Goal: Task Accomplishment & Management: Complete application form

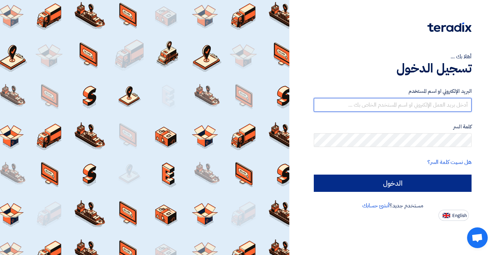
type input "[EMAIL_ADDRESS][DOMAIN_NAME]"
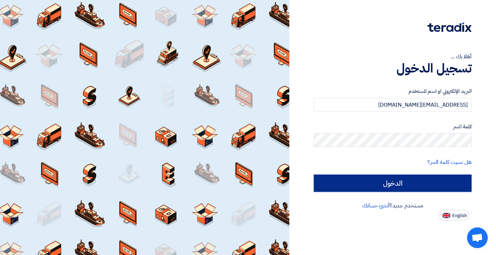
click at [409, 182] on input "الدخول" at bounding box center [393, 182] width 158 height 17
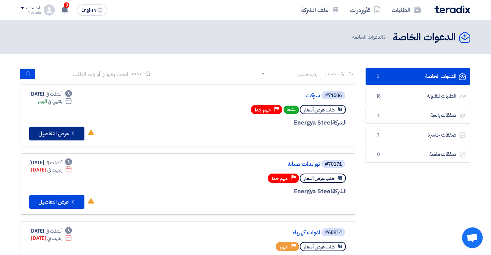
click at [67, 133] on button "Check details عرض التفاصيل" at bounding box center [56, 133] width 55 height 14
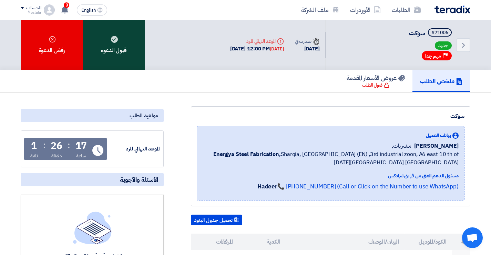
click at [128, 47] on div "قبول الدعوه" at bounding box center [114, 45] width 62 height 50
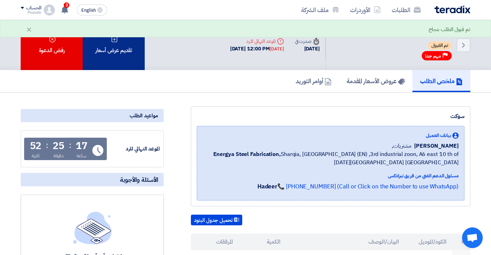
click at [127, 54] on div "تقديم عرض أسعار" at bounding box center [114, 45] width 62 height 50
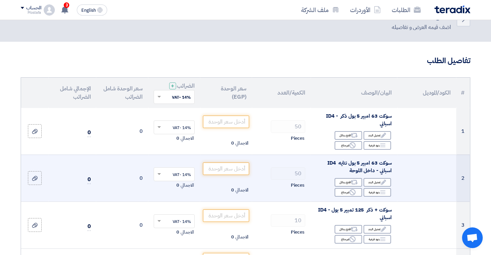
scroll to position [34, 0]
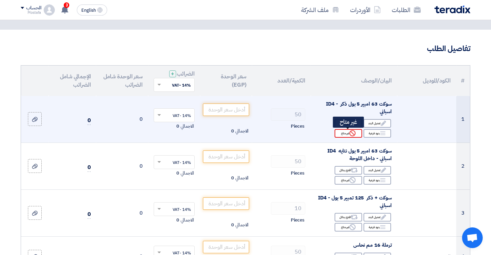
click at [347, 135] on div "Reject غير متاح" at bounding box center [349, 133] width 28 height 9
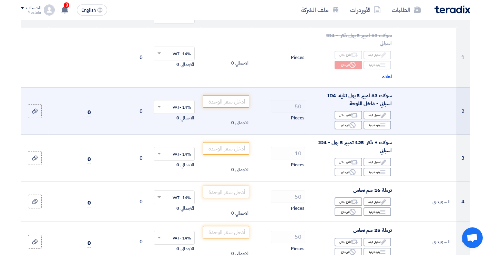
scroll to position [103, 0]
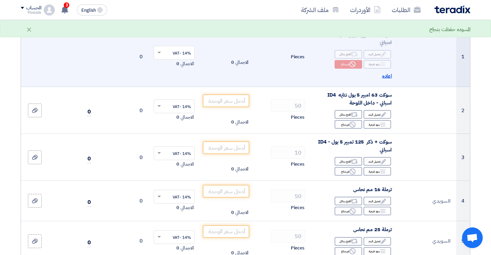
click at [387, 76] on span "اعاده" at bounding box center [387, 76] width 10 height 8
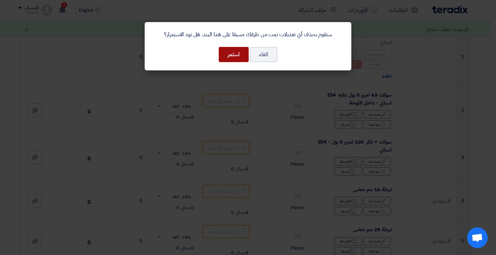
click at [242, 55] on button "استمر" at bounding box center [234, 54] width 30 height 15
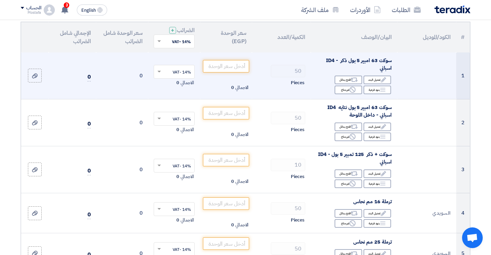
scroll to position [34, 0]
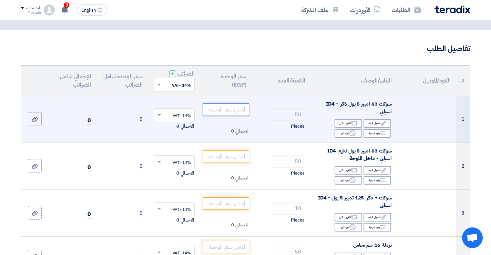
click at [233, 109] on input "number" at bounding box center [226, 109] width 47 height 12
click at [380, 122] on div "Edit تعديل البند" at bounding box center [378, 123] width 28 height 9
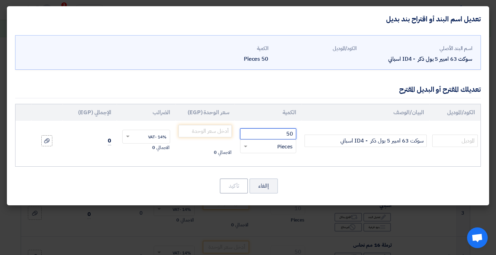
click at [278, 133] on input "50" at bounding box center [268, 133] width 56 height 11
type input "2"
click at [193, 159] on td "الاجمالي 0" at bounding box center [205, 141] width 59 height 40
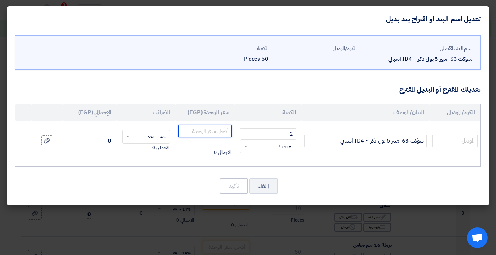
click at [213, 128] on input "number" at bounding box center [204, 131] width 53 height 12
type input "1325"
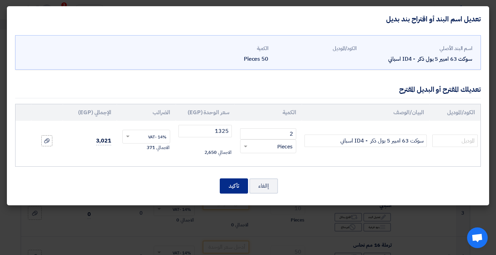
click at [232, 187] on button "تأكيد" at bounding box center [234, 185] width 28 height 15
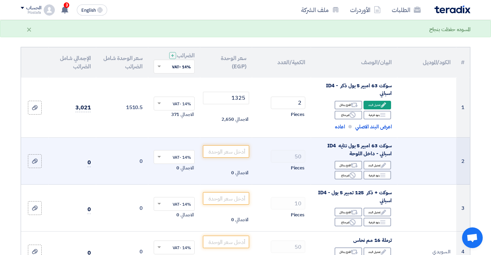
scroll to position [69, 0]
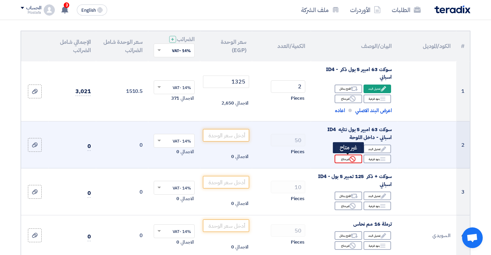
click at [351, 159] on icon "Reject" at bounding box center [352, 159] width 6 height 6
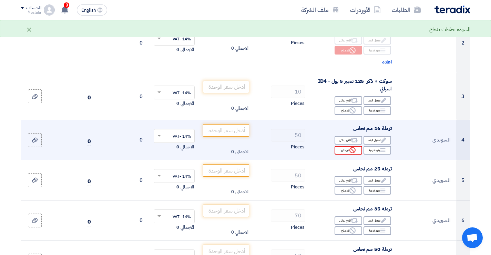
scroll to position [207, 0]
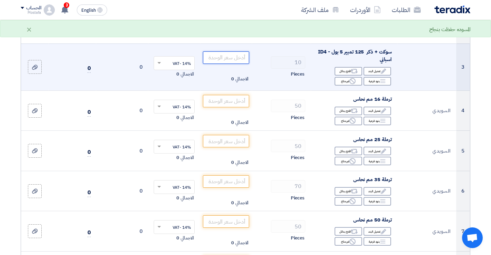
click at [240, 58] on input "number" at bounding box center [226, 57] width 47 height 12
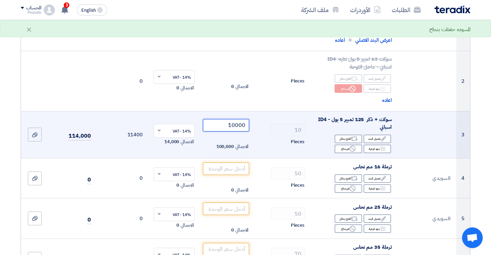
scroll to position [138, 0]
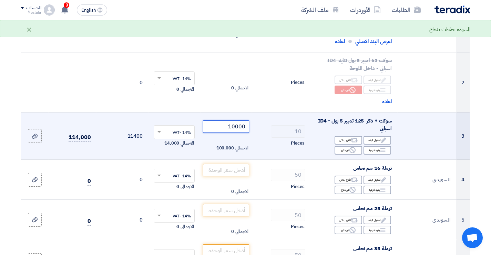
click at [244, 126] on input "10000" at bounding box center [226, 126] width 47 height 12
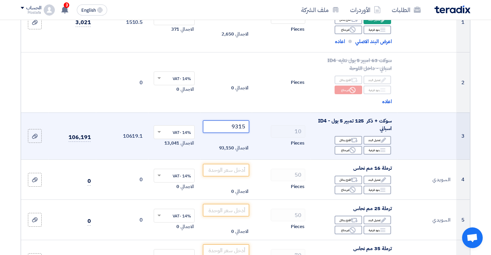
type input "9315"
click at [264, 144] on div "Pieces" at bounding box center [281, 143] width 48 height 8
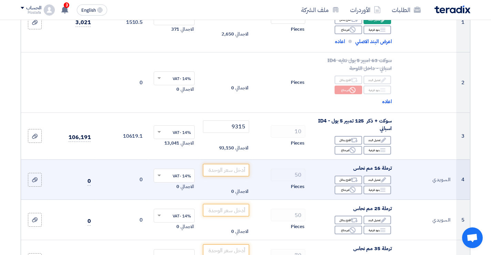
click at [278, 181] on td "50 Pieces" at bounding box center [281, 179] width 59 height 40
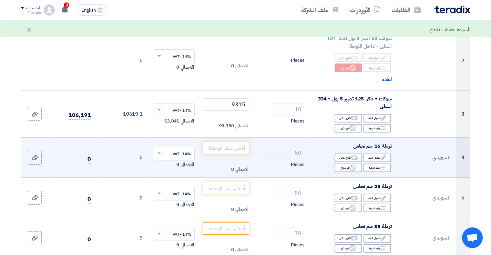
scroll to position [172, 0]
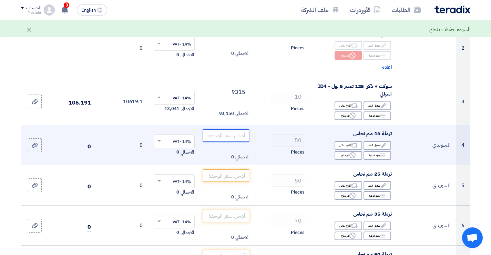
click at [240, 138] on input "number" at bounding box center [226, 135] width 47 height 12
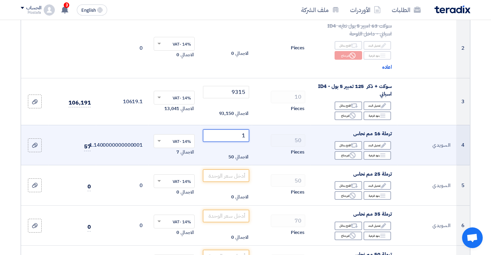
type input "14"
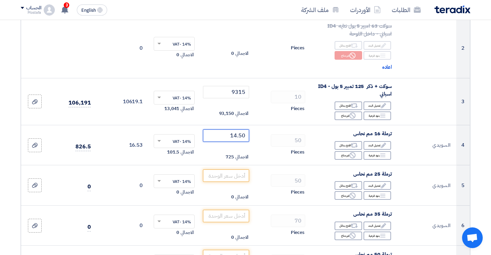
type input "14.50"
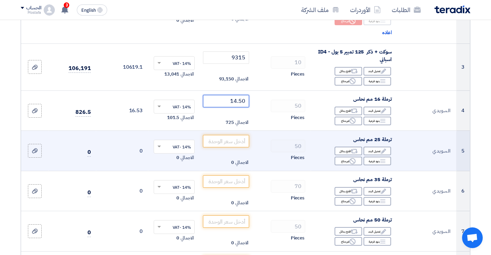
scroll to position [241, 0]
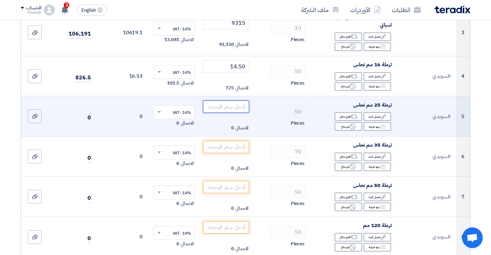
click at [240, 108] on input "number" at bounding box center [226, 106] width 47 height 12
type input "16"
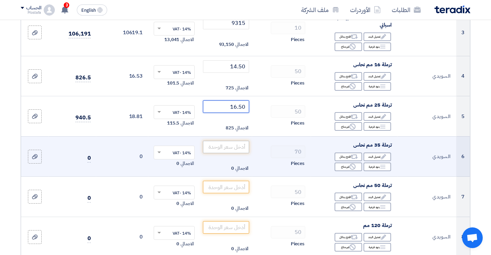
type input "16.50"
click at [236, 143] on input "number" at bounding box center [226, 147] width 47 height 12
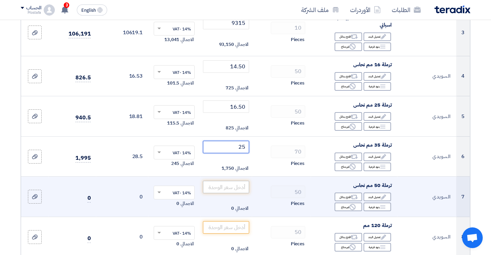
type input "25"
click at [242, 186] on input "number" at bounding box center [226, 187] width 47 height 12
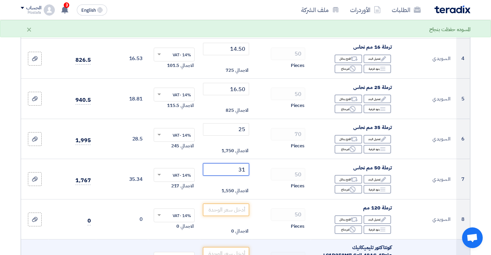
scroll to position [310, 0]
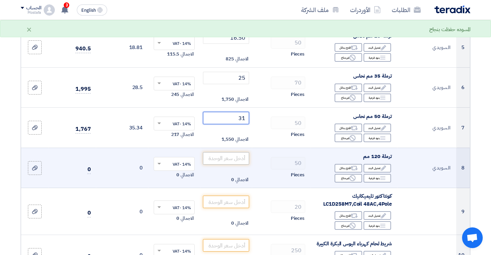
type input "31"
click at [239, 161] on input "number" at bounding box center [226, 158] width 47 height 12
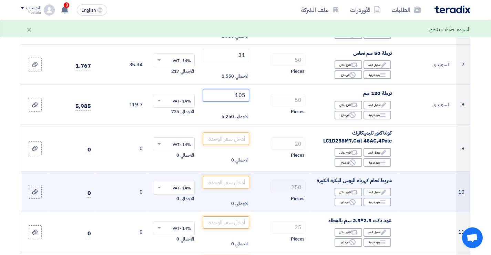
scroll to position [414, 0]
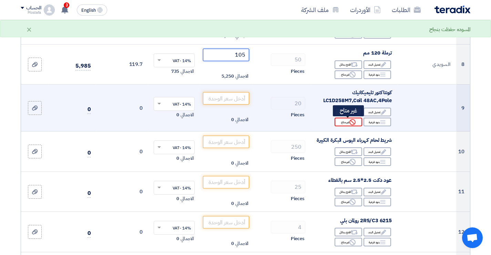
type input "105"
click at [347, 122] on div "Reject غير متاح" at bounding box center [349, 122] width 28 height 9
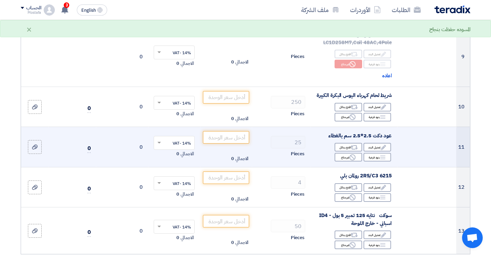
scroll to position [482, 0]
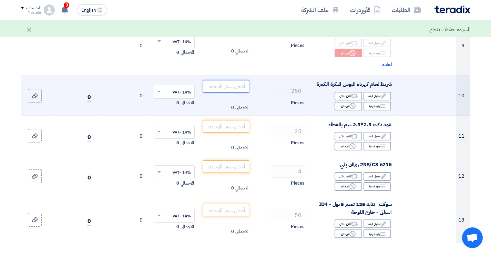
click at [242, 92] on input "number" at bounding box center [226, 86] width 47 height 12
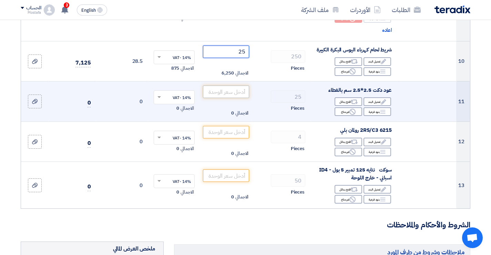
type input "25"
click at [233, 97] on input "number" at bounding box center [226, 91] width 47 height 12
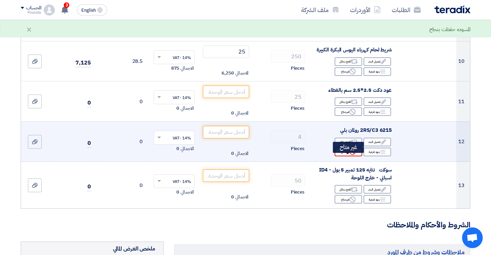
click at [344, 156] on div "Reject غير متاح" at bounding box center [349, 151] width 28 height 9
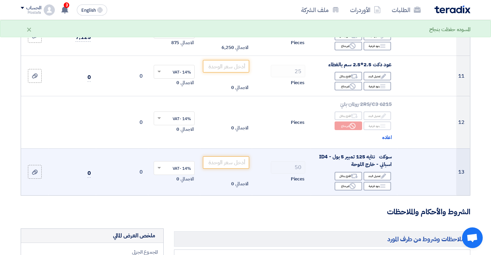
scroll to position [586, 0]
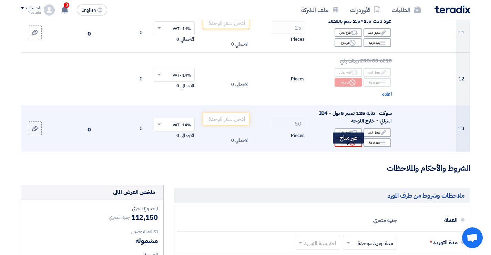
click at [351, 145] on icon "Reject" at bounding box center [352, 142] width 6 height 6
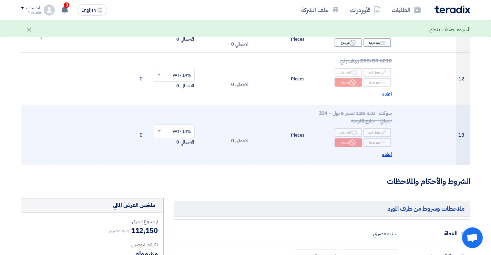
click at [390, 158] on span "اعاده" at bounding box center [387, 154] width 10 height 8
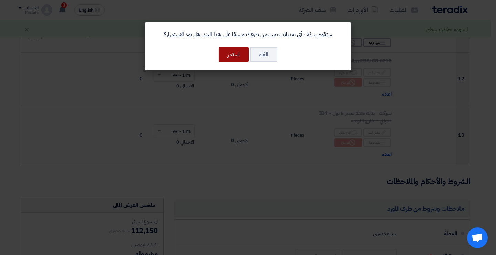
click at [240, 56] on button "استمر" at bounding box center [234, 54] width 30 height 15
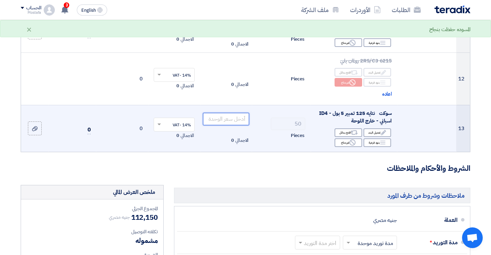
drag, startPoint x: 236, startPoint y: 125, endPoint x: 240, endPoint y: 125, distance: 3.8
click at [236, 125] on input "number" at bounding box center [226, 119] width 47 height 12
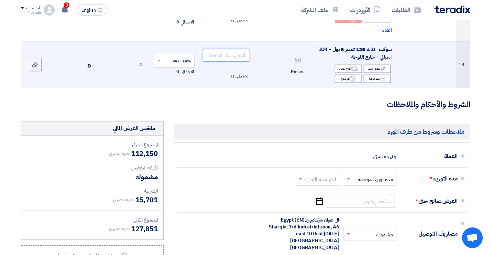
scroll to position [620, 0]
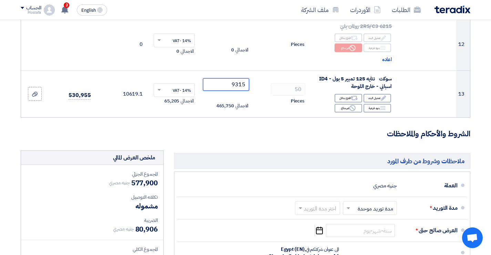
type input "9315"
click at [268, 136] on h3 "الشروط والأحكام والملاحظات" at bounding box center [246, 134] width 450 height 11
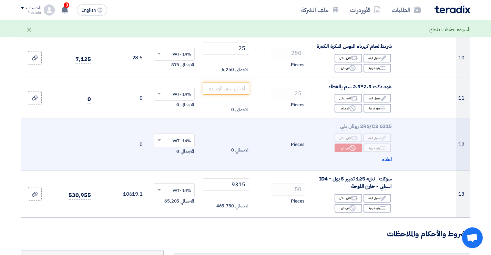
scroll to position [517, 0]
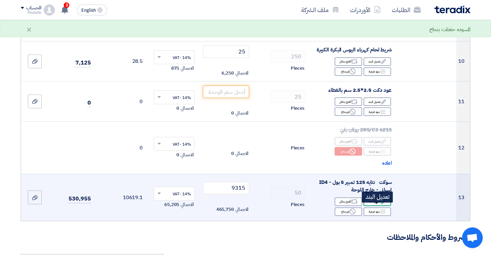
click at [373, 206] on div "Edit تعديل البند" at bounding box center [378, 201] width 28 height 9
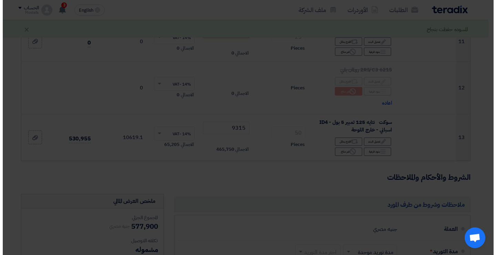
scroll to position [457, 0]
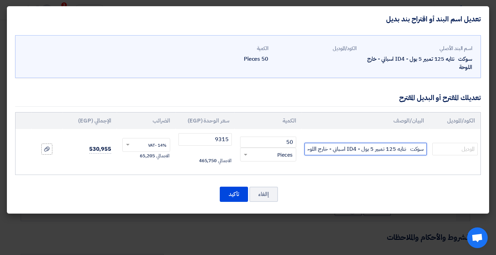
drag, startPoint x: 409, startPoint y: 152, endPoint x: 409, endPoint y: 156, distance: 4.1
click at [409, 152] on input "سوكت نتايه 125 تمبير 5 بول - ID4 اسباني - خارج اللوحة" at bounding box center [366, 149] width 122 height 12
click at [396, 149] on input "سوكت ذكر+ نتايه 125 تمبير 5 بول - ID4 اسباني - خارج اللوحة" at bounding box center [366, 149] width 122 height 12
type input "سوكت ذكر+ نتايه 125 تمبير 5 بول - ID4 اسباني - خارج اللوحة"
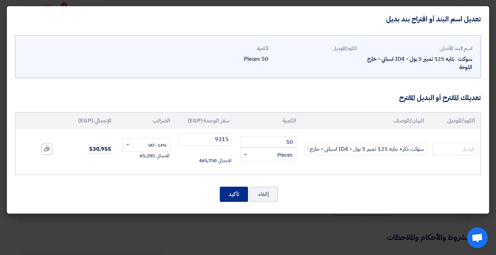
click at [239, 193] on button "تأكيد" at bounding box center [234, 193] width 28 height 15
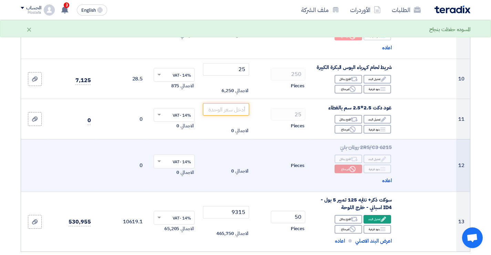
scroll to position [482, 0]
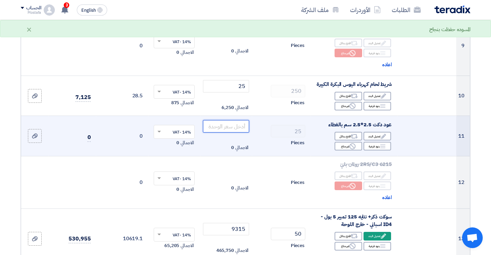
click at [238, 132] on input "number" at bounding box center [226, 126] width 47 height 12
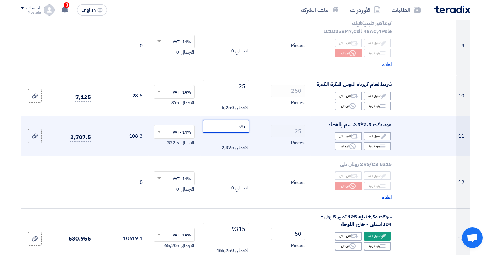
click at [237, 132] on input "95" at bounding box center [226, 126] width 47 height 12
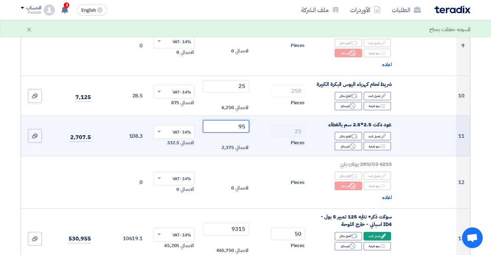
click at [237, 132] on input "95" at bounding box center [226, 126] width 47 height 12
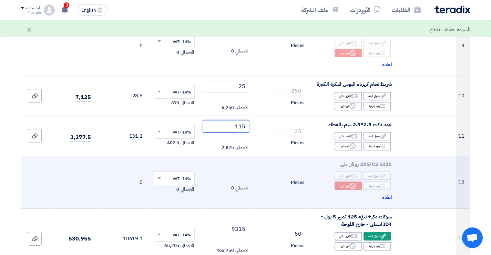
type input "115"
click at [254, 174] on td "Pieces" at bounding box center [281, 182] width 59 height 52
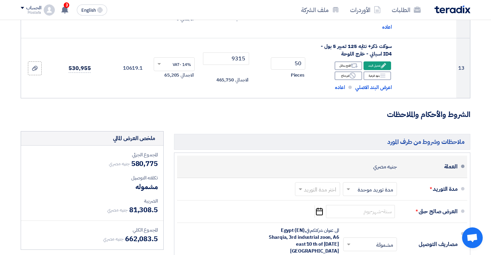
scroll to position [551, 0]
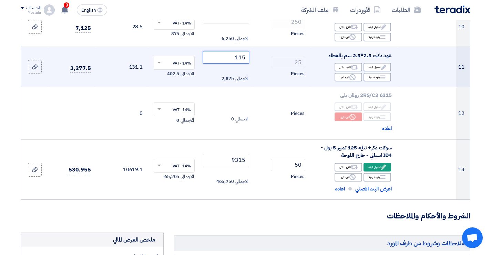
click at [241, 62] on input "115" at bounding box center [226, 57] width 47 height 12
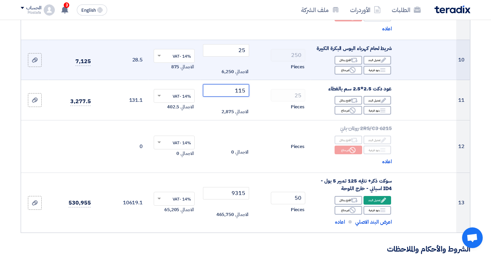
scroll to position [482, 0]
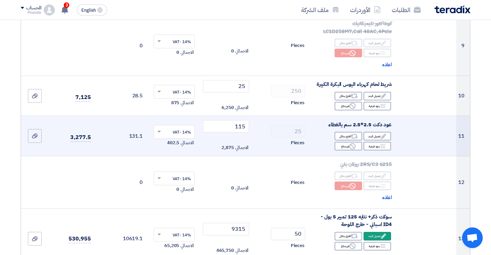
click at [277, 129] on td "25 Pieces" at bounding box center [281, 136] width 59 height 40
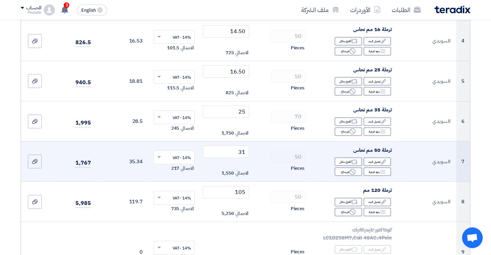
scroll to position [276, 0]
click at [243, 153] on input "31" at bounding box center [226, 152] width 47 height 12
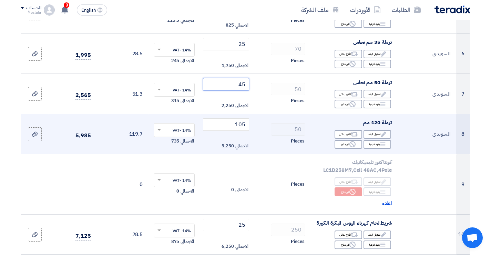
scroll to position [345, 0]
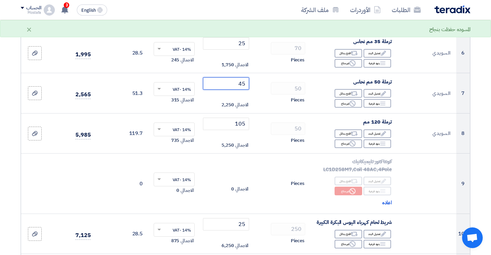
type input "45"
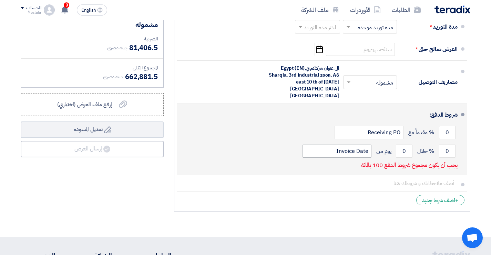
scroll to position [827, 0]
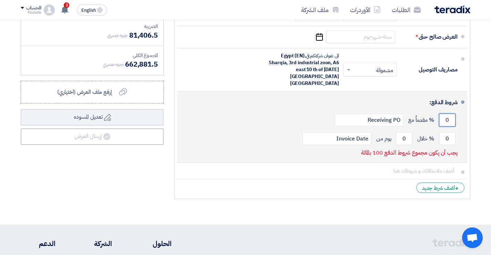
click at [443, 115] on input "0" at bounding box center [447, 119] width 17 height 13
click at [449, 133] on input "0" at bounding box center [447, 138] width 17 height 13
click at [407, 135] on input "0" at bounding box center [404, 138] width 17 height 13
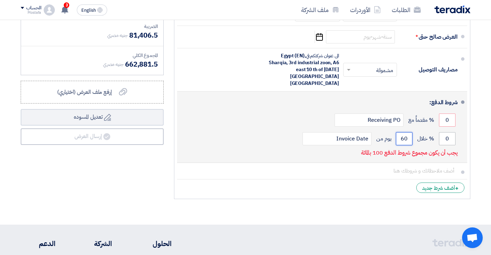
type input "60"
click at [454, 133] on input "0" at bounding box center [447, 138] width 17 height 13
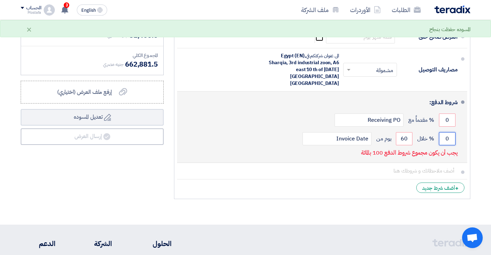
click at [454, 133] on input "0" at bounding box center [447, 138] width 17 height 13
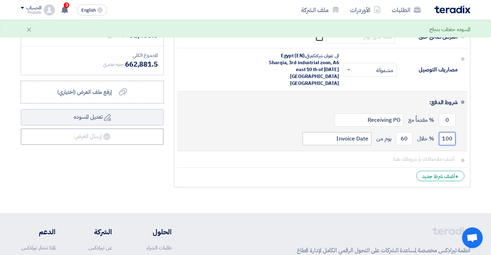
type input "100"
click at [357, 134] on input "Invoice Date" at bounding box center [337, 138] width 69 height 13
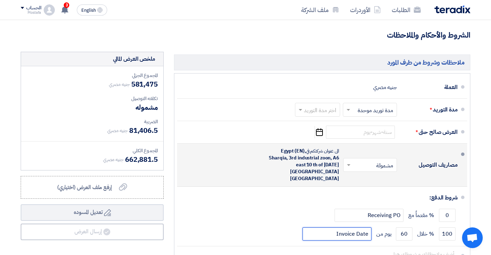
scroll to position [729, 0]
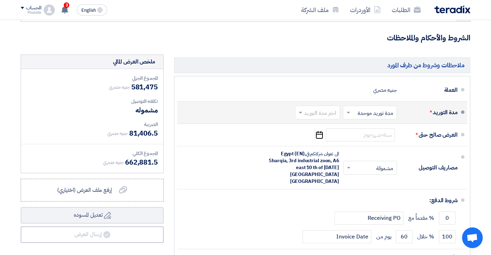
click at [331, 118] on input "text" at bounding box center [316, 113] width 42 height 10
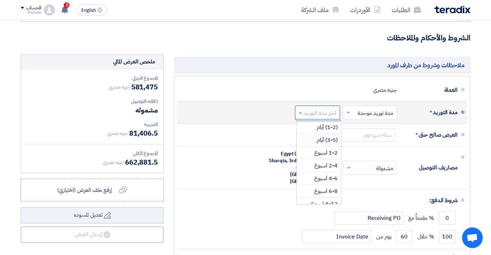
click at [332, 144] on span "(3-5) أيام" at bounding box center [327, 140] width 21 height 8
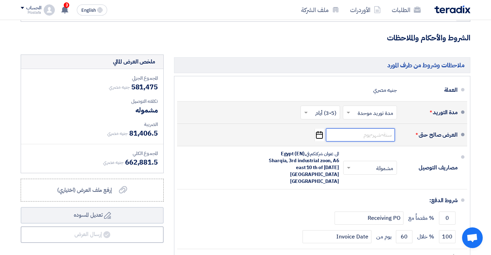
click at [379, 141] on input at bounding box center [360, 134] width 69 height 13
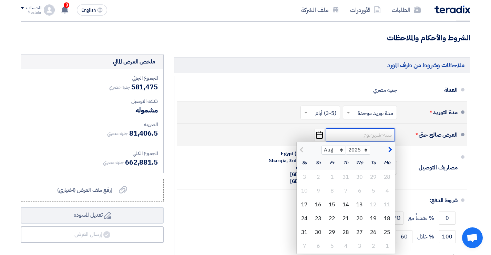
click at [379, 141] on input at bounding box center [360, 134] width 69 height 13
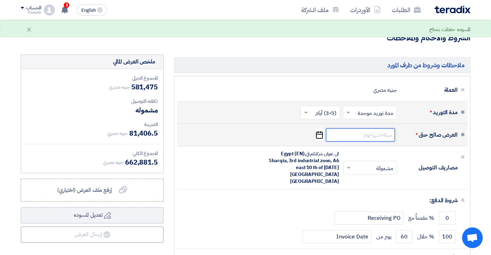
click at [379, 141] on input at bounding box center [360, 134] width 69 height 13
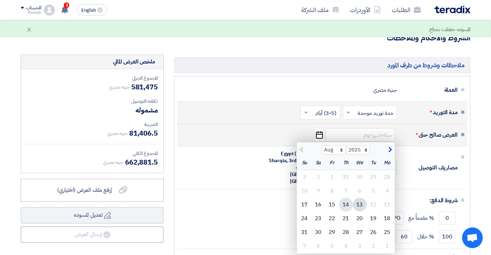
click at [350, 211] on div "14" at bounding box center [346, 204] width 14 height 14
type input "[DATE]"
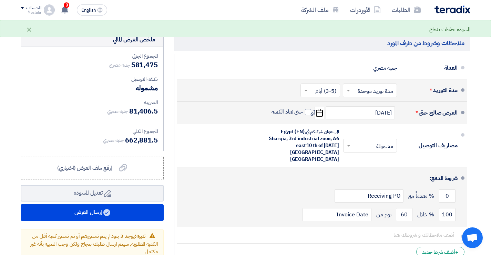
scroll to position [764, 0]
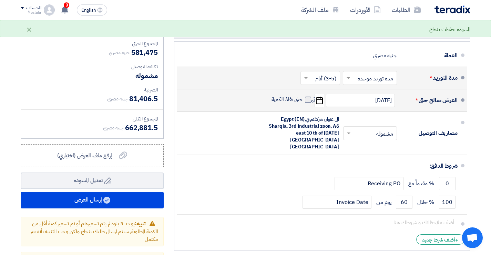
click at [308, 103] on span at bounding box center [308, 99] width 6 height 6
click at [303, 107] on input "حتى نفاذ الكمية" at bounding box center [286, 102] width 33 height 13
checkbox input "true"
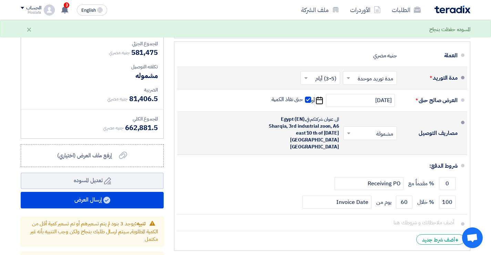
click at [381, 135] on input "text" at bounding box center [369, 134] width 50 height 10
click at [389, 159] on span "غير مشمولة" at bounding box center [382, 160] width 24 height 8
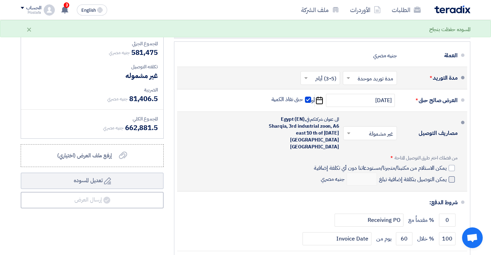
click at [450, 176] on span at bounding box center [452, 179] width 6 height 6
click at [447, 175] on input "يمكن التوصيل بتكلفة إضافية تبلغ" at bounding box center [412, 181] width 69 height 13
checkbox input "true"
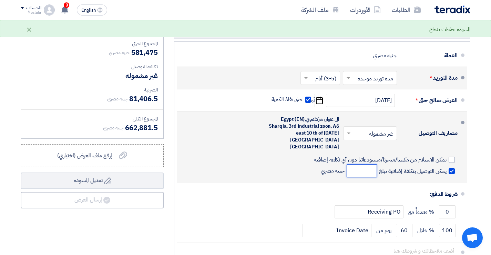
click at [364, 164] on input "number" at bounding box center [362, 170] width 30 height 13
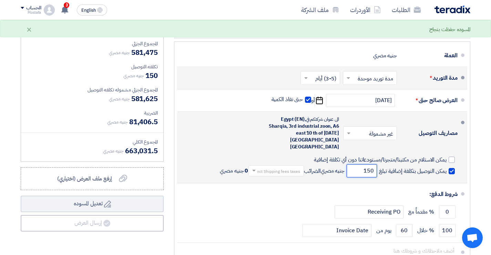
type input "150"
click at [289, 166] on input "text" at bounding box center [275, 171] width 52 height 10
click at [292, 178] on span "14% -VAT" at bounding box center [289, 181] width 21 height 7
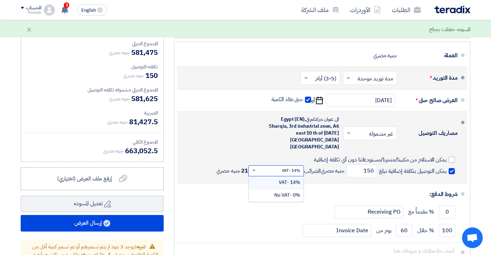
click at [288, 165] on input "text" at bounding box center [275, 170] width 52 height 10
click at [292, 191] on span "0% -No VAT" at bounding box center [287, 194] width 26 height 7
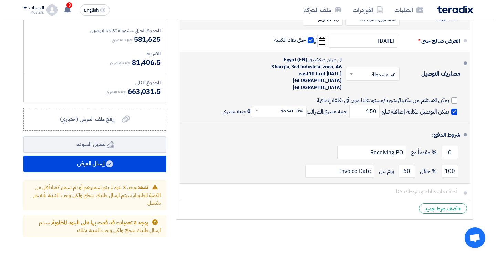
scroll to position [833, 0]
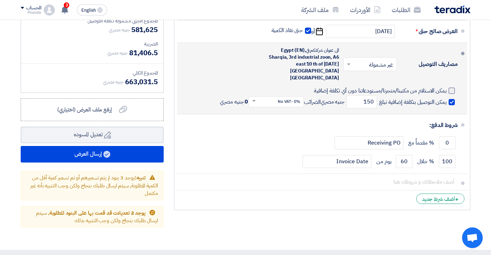
click at [450, 88] on div at bounding box center [452, 91] width 6 height 6
click at [447, 87] on input "يمكن الاستلام من مكتبنا/متجرنا/مستودعاتنا دون أي تكلفة إضافية" at bounding box center [332, 93] width 228 height 13
checkbox input "true"
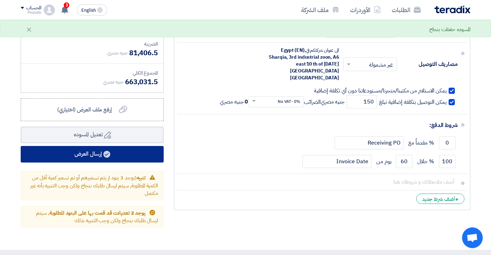
click at [109, 157] on use at bounding box center [106, 154] width 7 height 7
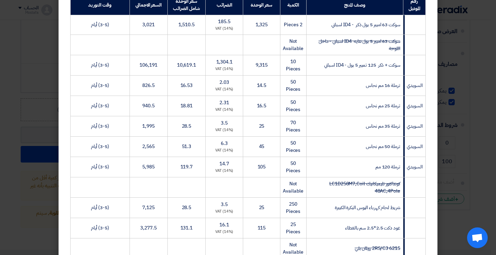
scroll to position [328, 0]
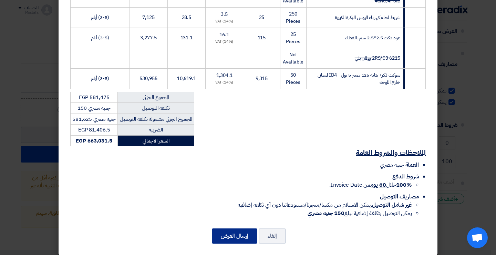
click at [243, 228] on button "إرسال العرض" at bounding box center [234, 235] width 45 height 15
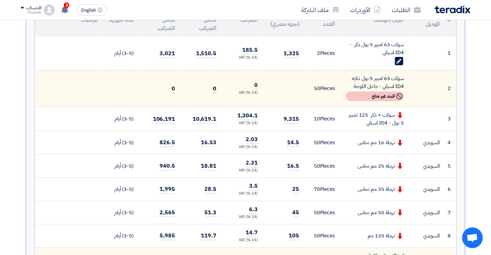
scroll to position [172, 0]
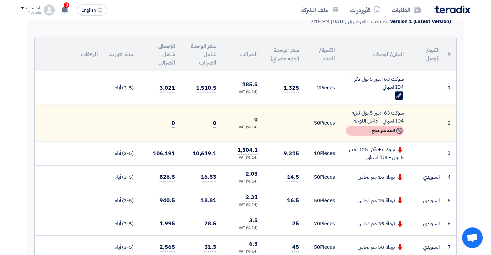
click at [297, 156] on span "9,315" at bounding box center [292, 153] width 16 height 9
click at [302, 162] on td "9,315" at bounding box center [283, 153] width 41 height 24
click at [343, 89] on td "سوكت 63 امبير 5 بول ذكر - ID4 اسباني Edit" at bounding box center [374, 88] width 69 height 34
click at [337, 93] on td "2 Pieces" at bounding box center [323, 88] width 36 height 34
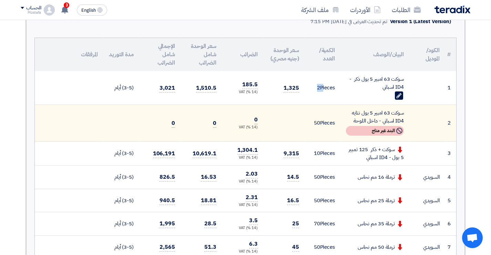
click at [337, 93] on td "2 Pieces" at bounding box center [323, 88] width 36 height 34
click at [345, 95] on td "سوكت 63 امبير 5 بول ذكر - ID4 اسباني Edit" at bounding box center [374, 88] width 69 height 34
click at [420, 95] on td at bounding box center [427, 88] width 36 height 34
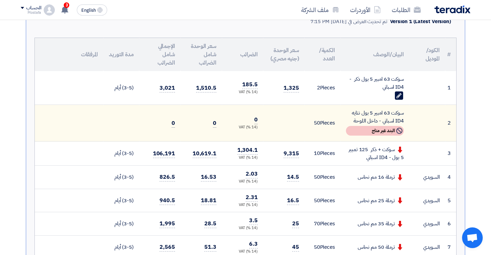
click at [420, 95] on td at bounding box center [427, 88] width 36 height 34
click at [350, 93] on div "Edit" at bounding box center [375, 96] width 58 height 10
click at [343, 92] on td "سوكت 63 امبير 5 بول ذكر - ID4 اسباني Edit" at bounding box center [374, 88] width 69 height 34
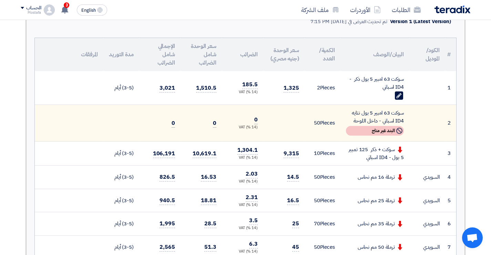
click at [355, 92] on div "Edit" at bounding box center [375, 96] width 58 height 10
click at [356, 92] on div "Edit" at bounding box center [375, 96] width 58 height 10
click at [345, 95] on td "سوكت 63 امبير 5 بول ذكر - ID4 اسباني Edit" at bounding box center [374, 88] width 69 height 34
click at [297, 97] on td "1,325" at bounding box center [283, 88] width 41 height 34
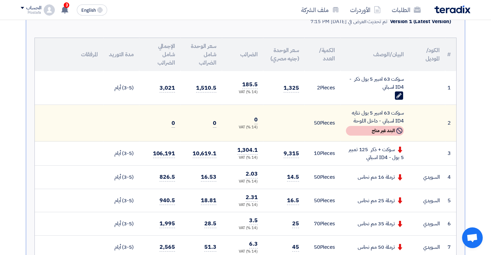
click at [297, 97] on td "1,325" at bounding box center [283, 88] width 41 height 34
click at [299, 103] on td "1,325" at bounding box center [283, 88] width 41 height 34
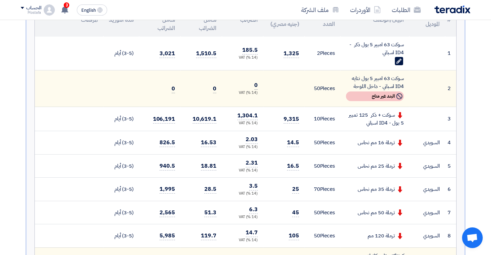
click at [303, 63] on td "1,325" at bounding box center [283, 54] width 41 height 34
click at [300, 118] on td "9,315" at bounding box center [283, 119] width 41 height 24
click at [299, 129] on td "9,315" at bounding box center [283, 119] width 41 height 24
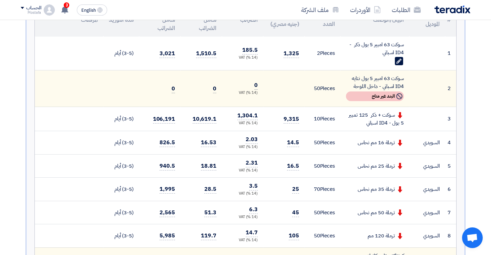
click at [299, 129] on td "9,315" at bounding box center [283, 119] width 41 height 24
click at [303, 126] on td "9,315" at bounding box center [283, 119] width 41 height 24
click at [302, 126] on td "9,315" at bounding box center [283, 119] width 41 height 24
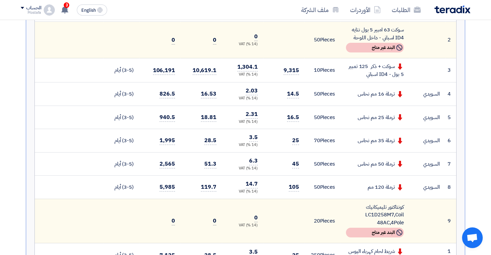
scroll to position [276, 0]
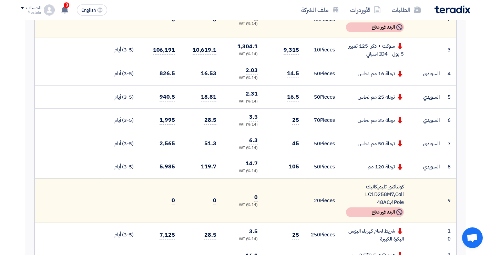
click at [293, 75] on span "14.5" at bounding box center [293, 73] width 12 height 9
click at [302, 80] on td "14.5" at bounding box center [283, 73] width 41 height 23
click at [303, 74] on td "14.5" at bounding box center [283, 73] width 41 height 23
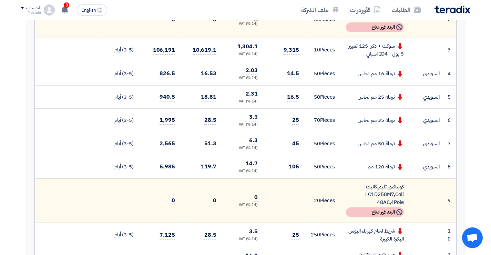
click at [301, 75] on td "14.5" at bounding box center [283, 73] width 41 height 23
click at [303, 83] on td "14.5" at bounding box center [283, 73] width 41 height 23
click at [303, 98] on td "16.5" at bounding box center [283, 96] width 41 height 23
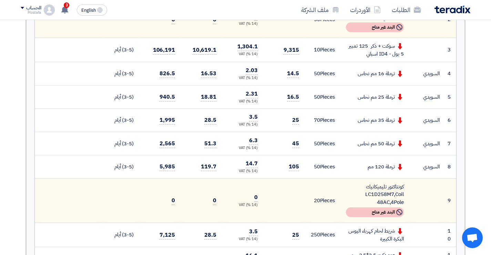
click at [303, 98] on td "16.5" at bounding box center [283, 96] width 41 height 23
click at [301, 116] on td "25" at bounding box center [283, 120] width 41 height 23
click at [299, 137] on td "45" at bounding box center [283, 143] width 41 height 23
drag, startPoint x: 299, startPoint y: 137, endPoint x: 301, endPoint y: 141, distance: 3.7
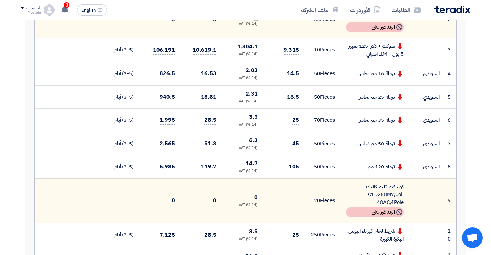
click at [299, 138] on td "45" at bounding box center [283, 143] width 41 height 23
click at [300, 166] on td "105" at bounding box center [283, 166] width 41 height 23
click at [305, 146] on td "50 Pieces" at bounding box center [323, 143] width 36 height 23
drag, startPoint x: 305, startPoint y: 146, endPoint x: 305, endPoint y: 165, distance: 19.0
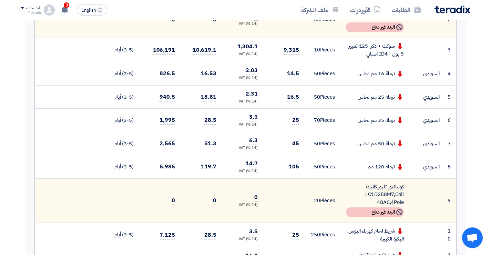
click at [305, 148] on td "50 Pieces" at bounding box center [323, 143] width 36 height 23
click at [303, 169] on td "105" at bounding box center [283, 166] width 41 height 23
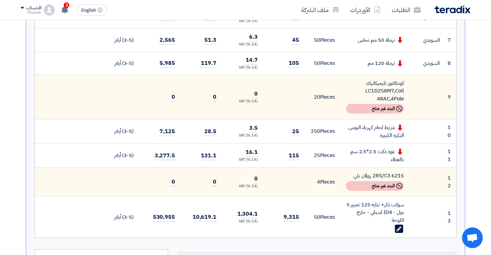
scroll to position [448, 0]
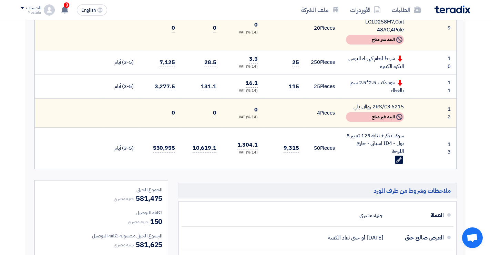
click at [299, 147] on td "9,315" at bounding box center [283, 147] width 41 height 41
click at [304, 133] on td "9,315" at bounding box center [283, 147] width 41 height 41
click at [302, 87] on td "115" at bounding box center [283, 86] width 41 height 24
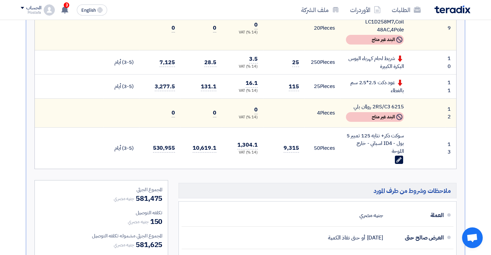
click at [302, 87] on td "115" at bounding box center [283, 86] width 41 height 24
click at [300, 142] on td "9,315" at bounding box center [283, 147] width 41 height 41
click at [300, 147] on td "9,315" at bounding box center [283, 147] width 41 height 41
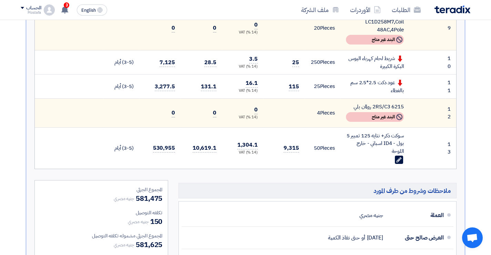
click at [300, 147] on td "9,315" at bounding box center [283, 147] width 41 height 41
click at [302, 146] on td "9,315" at bounding box center [283, 147] width 41 height 41
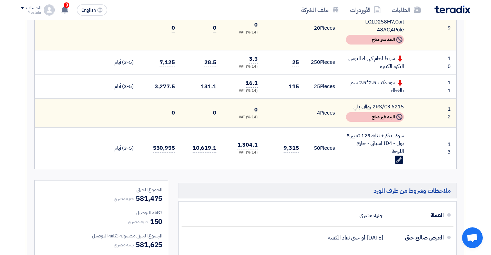
click at [298, 89] on span "115" at bounding box center [294, 86] width 10 height 9
click at [302, 65] on td "25" at bounding box center [283, 62] width 41 height 24
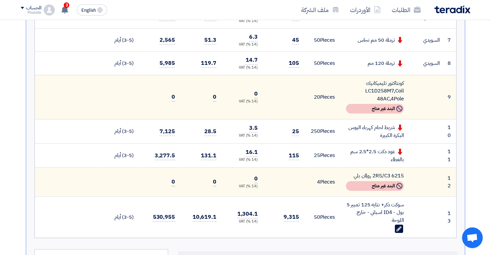
scroll to position [345, 0]
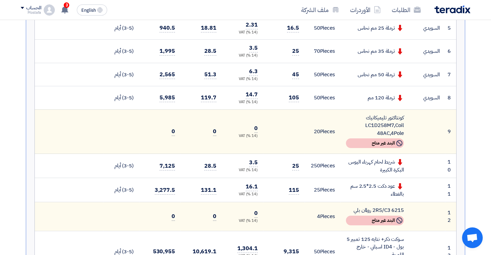
click at [305, 99] on td "50 Pieces" at bounding box center [323, 97] width 36 height 23
click at [303, 99] on td "105" at bounding box center [283, 97] width 41 height 23
click at [302, 81] on td "45" at bounding box center [283, 74] width 41 height 23
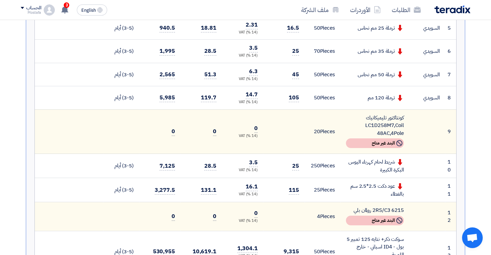
click at [302, 81] on td "45" at bounding box center [283, 74] width 41 height 23
click at [300, 51] on td "25" at bounding box center [283, 51] width 41 height 23
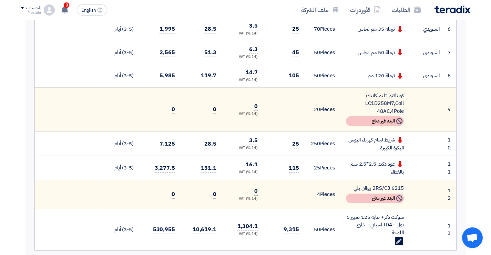
scroll to position [379, 0]
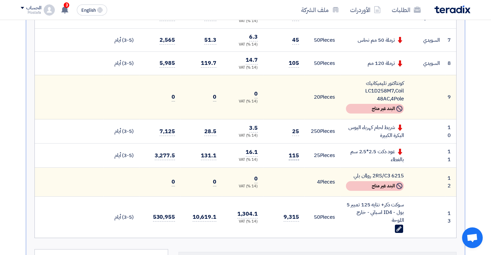
click at [295, 159] on span "115" at bounding box center [294, 155] width 10 height 9
click at [306, 161] on td "25 Pieces" at bounding box center [323, 155] width 36 height 24
click at [298, 157] on span "115" at bounding box center [294, 155] width 10 height 9
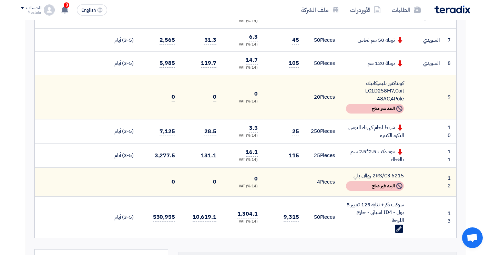
click at [298, 157] on span "115" at bounding box center [294, 155] width 10 height 9
click at [306, 163] on td "25 Pieces" at bounding box center [323, 155] width 36 height 24
click at [297, 159] on span "115" at bounding box center [294, 155] width 10 height 9
click at [299, 155] on td "115" at bounding box center [283, 155] width 41 height 24
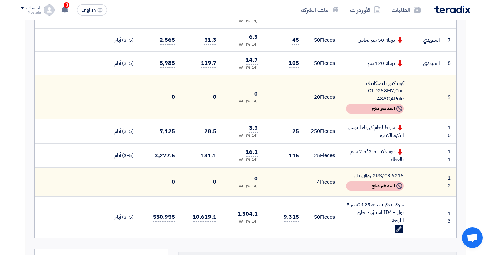
click at [299, 155] on td "115" at bounding box center [283, 155] width 41 height 24
click at [302, 161] on td "115" at bounding box center [283, 155] width 41 height 24
click at [295, 156] on span "115" at bounding box center [294, 155] width 10 height 9
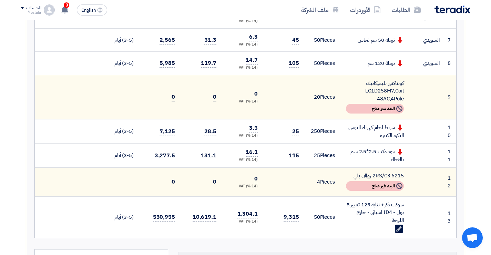
click at [300, 165] on td "115" at bounding box center [283, 155] width 41 height 24
click at [297, 158] on span "115" at bounding box center [294, 155] width 10 height 9
click at [298, 165] on td "115" at bounding box center [283, 155] width 41 height 24
click at [295, 158] on span "115" at bounding box center [294, 155] width 10 height 9
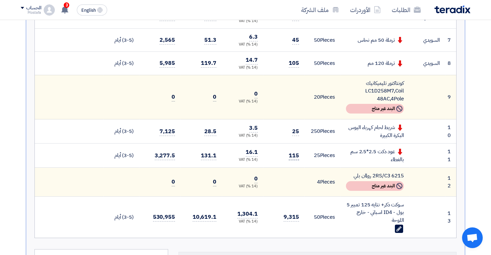
click at [295, 158] on span "115" at bounding box center [294, 155] width 10 height 9
click at [300, 167] on td at bounding box center [283, 181] width 41 height 29
click at [295, 156] on span "115" at bounding box center [294, 155] width 10 height 9
drag, startPoint x: 295, startPoint y: 156, endPoint x: 298, endPoint y: 167, distance: 10.8
click at [295, 157] on span "115" at bounding box center [294, 155] width 10 height 9
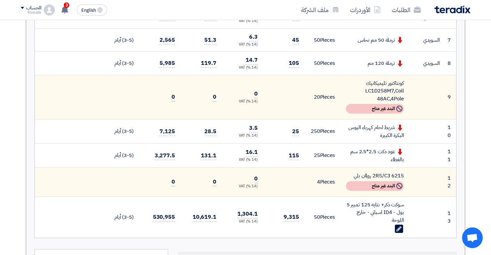
click at [300, 165] on td "115" at bounding box center [283, 155] width 41 height 24
click at [297, 156] on span "115" at bounding box center [294, 155] width 10 height 9
drag, startPoint x: 297, startPoint y: 156, endPoint x: 300, endPoint y: 165, distance: 9.0
click at [297, 156] on span "115" at bounding box center [294, 155] width 10 height 9
click at [300, 165] on td "115" at bounding box center [283, 155] width 41 height 24
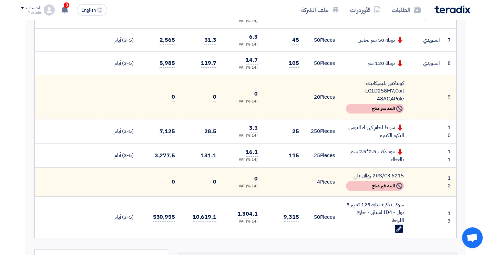
click at [296, 157] on span "115" at bounding box center [294, 155] width 10 height 9
click at [300, 167] on td "115" at bounding box center [283, 155] width 41 height 24
click at [297, 157] on span "115" at bounding box center [294, 155] width 10 height 9
drag, startPoint x: 297, startPoint y: 157, endPoint x: 299, endPoint y: 163, distance: 5.7
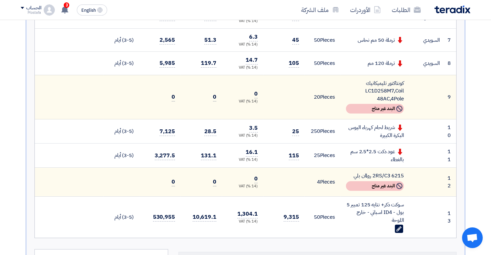
click at [297, 158] on span "115" at bounding box center [294, 155] width 10 height 9
click at [304, 171] on td at bounding box center [283, 181] width 41 height 29
click at [297, 156] on span "115" at bounding box center [294, 155] width 10 height 9
click at [307, 165] on td "25 Pieces" at bounding box center [323, 155] width 36 height 24
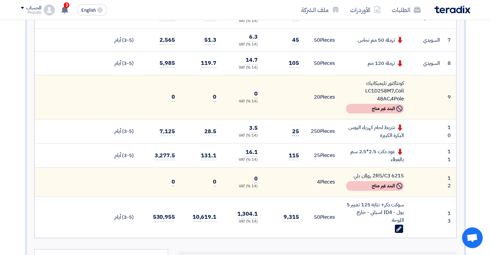
click at [295, 132] on span "25" at bounding box center [295, 131] width 7 height 9
click at [305, 147] on td "25 Pieces" at bounding box center [323, 155] width 36 height 24
click at [298, 158] on span "115" at bounding box center [294, 155] width 10 height 9
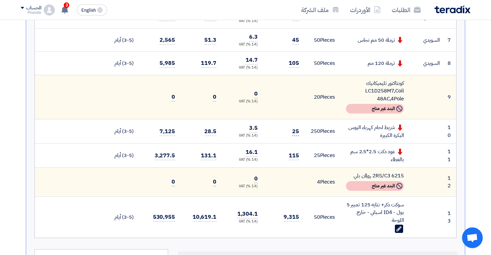
click at [296, 133] on span "25" at bounding box center [295, 131] width 7 height 9
click at [294, 152] on span "115" at bounding box center [294, 155] width 10 height 9
click at [295, 134] on span "25" at bounding box center [295, 131] width 7 height 9
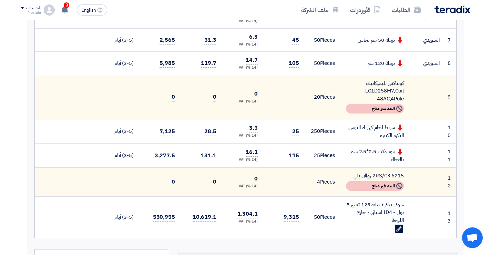
click at [295, 134] on span "25" at bounding box center [295, 131] width 7 height 9
click at [295, 156] on span "115" at bounding box center [294, 155] width 10 height 9
click at [296, 137] on td "25" at bounding box center [283, 131] width 41 height 24
click at [296, 134] on span "25" at bounding box center [295, 131] width 7 height 9
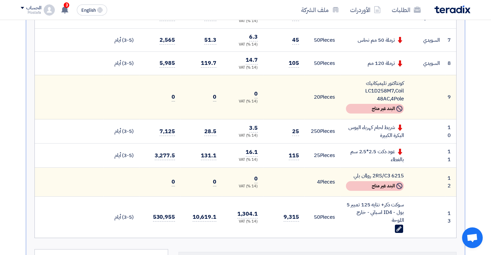
click at [406, 98] on td "كونتاكتور تليميكانيك LC1D258M7,Coil 48AC,4Pole Not Available البند غير متاح" at bounding box center [374, 97] width 69 height 44
click at [415, 96] on td at bounding box center [427, 97] width 36 height 44
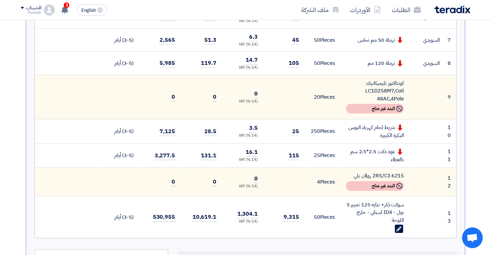
click at [409, 98] on td "كونتاكتور تليميكانيك LC1D258M7,Coil 48AC,4Pole Not Available البند غير متاح" at bounding box center [374, 97] width 69 height 44
click at [408, 99] on td "كونتاكتور تليميكانيك LC1D258M7,Coil 48AC,4Pole Not Available البند غير متاح" at bounding box center [374, 97] width 69 height 44
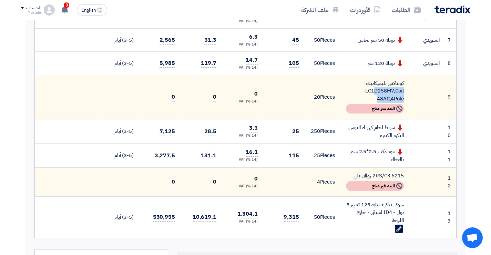
click at [408, 99] on td "كونتاكتور تليميكانيك LC1D258M7,Coil 48AC,4Pole Not Available البند غير متاح" at bounding box center [374, 97] width 69 height 44
click at [411, 93] on td at bounding box center [427, 97] width 36 height 44
click at [409, 98] on td "كونتاكتور تليميكانيك LC1D258M7,Coil 48AC,4Pole Not Available البند غير متاح" at bounding box center [374, 97] width 69 height 44
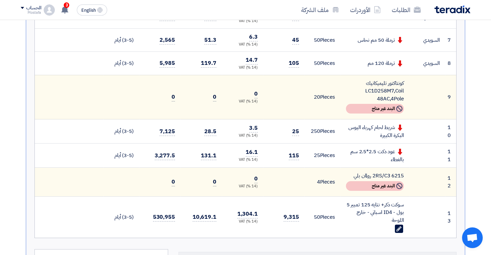
click at [409, 98] on td "كونتاكتور تليميكانيك LC1D258M7,Coil 48AC,4Pole Not Available البند غير متاح" at bounding box center [374, 97] width 69 height 44
click at [408, 93] on td "كونتاكتور تليميكانيك LC1D258M7,Coil 48AC,4Pole Not Available البند غير متاح" at bounding box center [374, 97] width 69 height 44
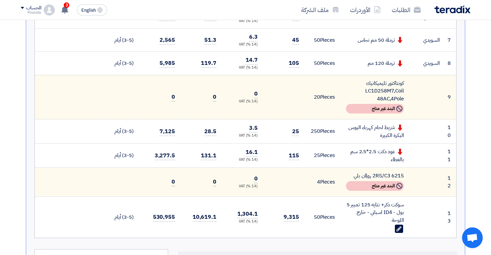
click at [406, 101] on td "كونتاكتور تليميكانيك LC1D258M7,Coil 48AC,4Pole Not Available البند غير متاح" at bounding box center [374, 97] width 69 height 44
click at [410, 98] on td at bounding box center [427, 97] width 36 height 44
click at [386, 92] on div "كونتاكتور تليميكانيك LC1D258M7,Coil 48AC,4Pole" at bounding box center [375, 90] width 58 height 23
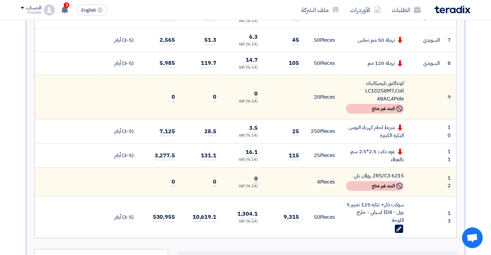
click at [405, 93] on td "كونتاكتور تليميكانيك LC1D258M7,Coil 48AC,4Pole Not Available البند غير متاح" at bounding box center [374, 97] width 69 height 44
click at [385, 91] on div "كونتاكتور تليميكانيك LC1D258M7,Coil 48AC,4Pole" at bounding box center [375, 90] width 58 height 23
click at [386, 92] on div "كونتاكتور تليميكانيك LC1D258M7,Coil 48AC,4Pole" at bounding box center [375, 90] width 58 height 23
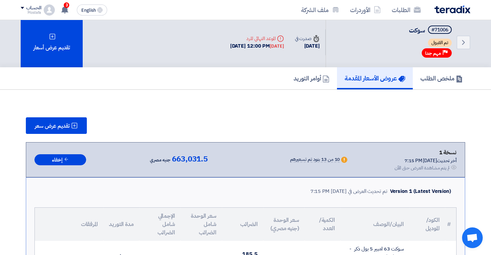
scroll to position [0, 0]
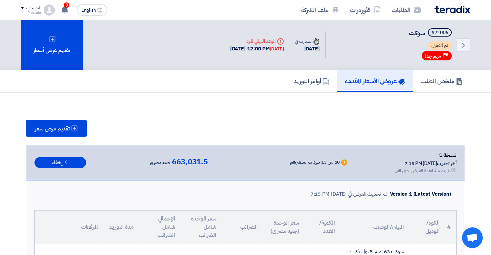
click at [334, 127] on div "تقديم عرض سعر" at bounding box center [245, 128] width 439 height 17
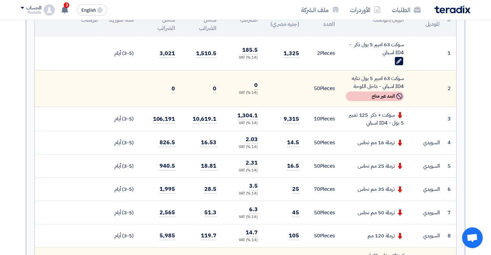
scroll to position [276, 0]
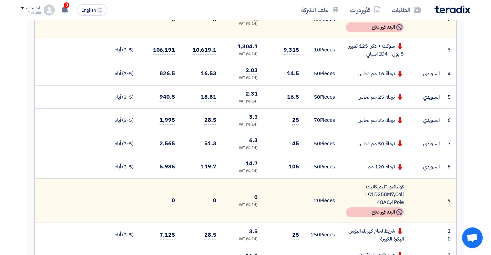
click at [296, 167] on span "105" at bounding box center [294, 166] width 10 height 9
click at [305, 162] on td "50 Pieces" at bounding box center [323, 166] width 36 height 23
click at [299, 167] on span "105" at bounding box center [294, 166] width 10 height 9
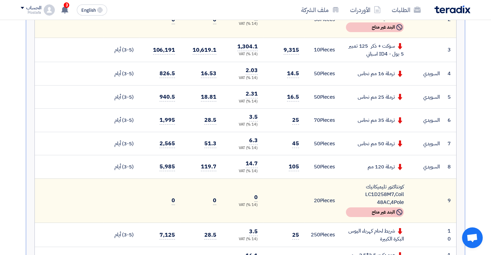
click at [304, 172] on td "105" at bounding box center [283, 166] width 41 height 23
click at [296, 169] on span "105" at bounding box center [294, 166] width 10 height 9
click at [304, 172] on td "105" at bounding box center [283, 166] width 41 height 23
click at [297, 167] on span "105" at bounding box center [294, 166] width 10 height 9
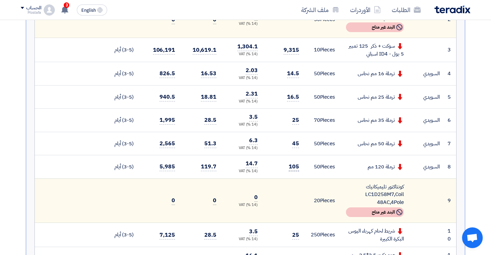
click at [297, 167] on span "105" at bounding box center [294, 166] width 10 height 9
click at [295, 74] on span "14.5" at bounding box center [293, 73] width 12 height 9
click at [298, 82] on td "14.5" at bounding box center [283, 73] width 41 height 23
click at [296, 77] on span "14.5" at bounding box center [293, 73] width 12 height 9
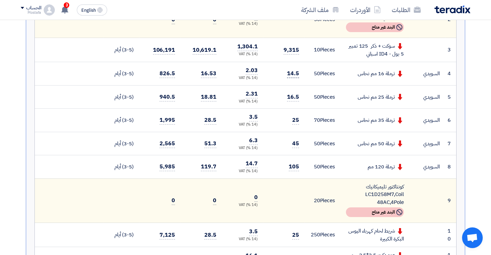
click at [296, 77] on span "14.5" at bounding box center [293, 73] width 12 height 9
click at [294, 98] on span "16.5" at bounding box center [293, 97] width 12 height 9
click at [296, 72] on span "14.5" at bounding box center [293, 73] width 12 height 9
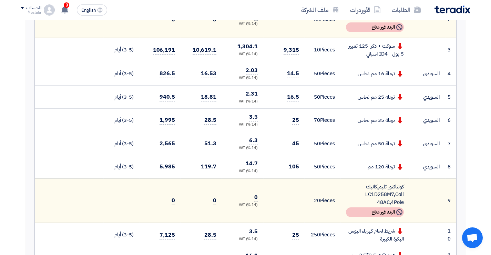
click at [296, 82] on td "14.5" at bounding box center [283, 73] width 41 height 23
click at [295, 73] on span "14.5" at bounding box center [293, 73] width 12 height 9
click at [294, 82] on td "14.5" at bounding box center [283, 73] width 41 height 23
click at [294, 73] on span "14.5" at bounding box center [293, 73] width 12 height 9
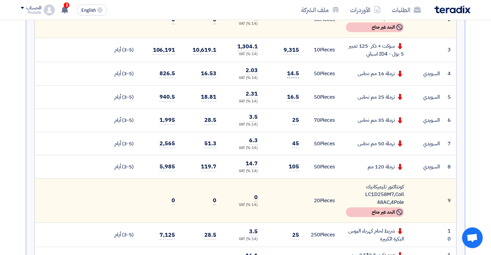
click at [294, 73] on span "14.5" at bounding box center [293, 73] width 12 height 9
click at [293, 81] on td "14.5" at bounding box center [283, 73] width 41 height 23
click at [293, 73] on span "14.5" at bounding box center [293, 73] width 12 height 9
click at [295, 95] on span "16.5" at bounding box center [293, 97] width 12 height 9
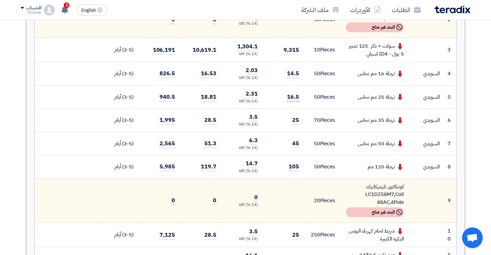
click at [295, 95] on span "16.5" at bounding box center [293, 97] width 12 height 9
click at [297, 72] on span "14.5" at bounding box center [293, 73] width 12 height 9
click at [294, 95] on span "16.5" at bounding box center [293, 97] width 12 height 9
click at [295, 99] on span "16.5" at bounding box center [293, 97] width 12 height 9
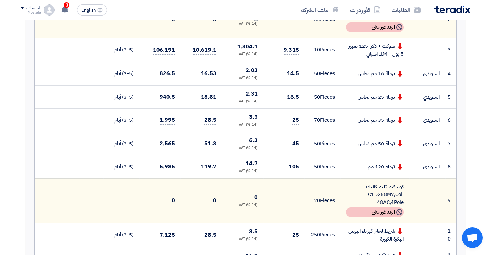
click at [295, 99] on span "16.5" at bounding box center [293, 97] width 12 height 9
click at [305, 83] on td "50 Pieces" at bounding box center [323, 73] width 36 height 23
click at [295, 74] on span "14.5" at bounding box center [293, 73] width 12 height 9
click at [294, 96] on span "16.5" at bounding box center [293, 97] width 12 height 9
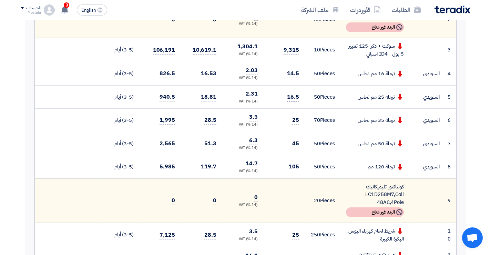
click at [294, 96] on span "16.5" at bounding box center [293, 97] width 12 height 9
click at [298, 80] on td "14.5" at bounding box center [283, 73] width 41 height 23
click at [296, 74] on span "14.5" at bounding box center [293, 73] width 12 height 9
click at [294, 100] on span "16.5" at bounding box center [293, 97] width 12 height 9
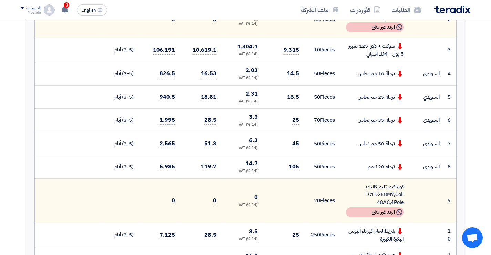
drag, startPoint x: 294, startPoint y: 100, endPoint x: 296, endPoint y: 112, distance: 12.1
click at [295, 100] on span "16.5" at bounding box center [293, 97] width 12 height 9
click at [297, 120] on span "25" at bounding box center [295, 120] width 7 height 9
drag, startPoint x: 297, startPoint y: 120, endPoint x: 297, endPoint y: 116, distance: 4.5
click at [297, 121] on span "25" at bounding box center [295, 120] width 7 height 9
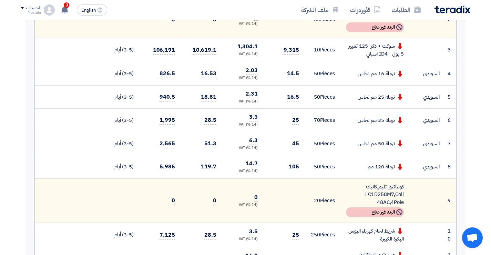
click at [297, 141] on span "45" at bounding box center [295, 143] width 7 height 9
click at [298, 123] on span "25" at bounding box center [295, 120] width 7 height 9
click at [296, 119] on span "25" at bounding box center [295, 120] width 7 height 9
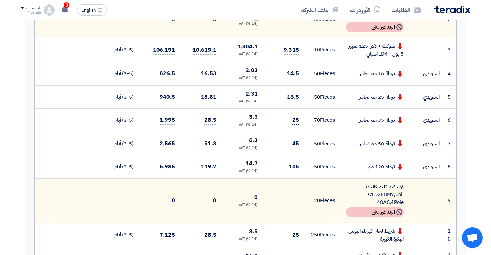
click at [297, 119] on span "25" at bounding box center [295, 120] width 7 height 9
click at [297, 122] on span "25" at bounding box center [295, 120] width 7 height 9
click at [296, 121] on span "25" at bounding box center [295, 120] width 7 height 9
click at [295, 120] on span "25" at bounding box center [295, 120] width 7 height 9
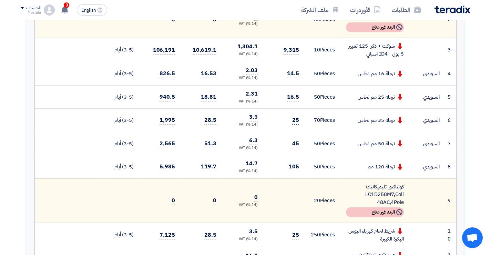
click at [295, 120] on span "25" at bounding box center [295, 120] width 7 height 9
click at [295, 121] on span "25" at bounding box center [295, 120] width 7 height 9
click at [296, 145] on span "45" at bounding box center [295, 143] width 7 height 9
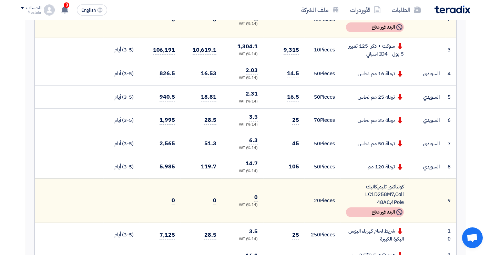
click at [293, 147] on span "45" at bounding box center [295, 143] width 7 height 9
click at [298, 146] on span "45" at bounding box center [295, 143] width 7 height 9
click at [297, 144] on span "45" at bounding box center [295, 143] width 7 height 9
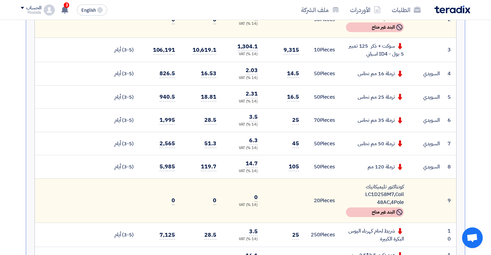
click at [286, 145] on td "45" at bounding box center [283, 143] width 41 height 23
click at [295, 143] on span "45" at bounding box center [295, 143] width 7 height 9
click at [296, 120] on span "25" at bounding box center [295, 120] width 7 height 9
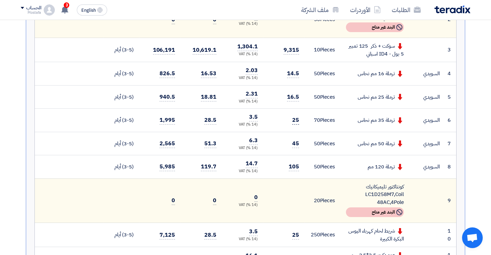
click at [296, 120] on span "25" at bounding box center [295, 120] width 7 height 9
click at [296, 146] on span "45" at bounding box center [295, 143] width 7 height 9
click at [298, 144] on span "45" at bounding box center [295, 143] width 7 height 9
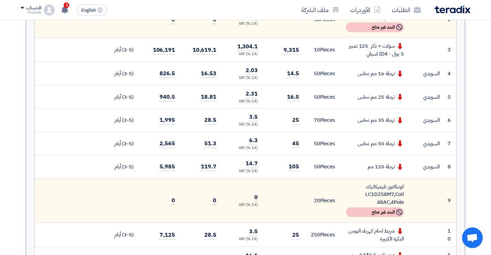
click at [294, 154] on td "45" at bounding box center [283, 143] width 41 height 23
click at [295, 147] on span "45" at bounding box center [295, 143] width 7 height 9
click at [295, 152] on td "45" at bounding box center [283, 143] width 41 height 23
click at [298, 153] on td "45" at bounding box center [283, 143] width 41 height 23
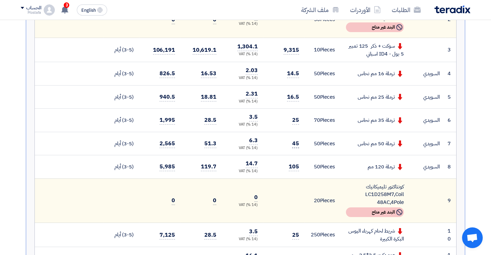
click at [297, 144] on span "45" at bounding box center [295, 143] width 7 height 9
click at [296, 145] on span "45" at bounding box center [295, 143] width 7 height 9
click at [296, 169] on span "105" at bounding box center [294, 166] width 10 height 9
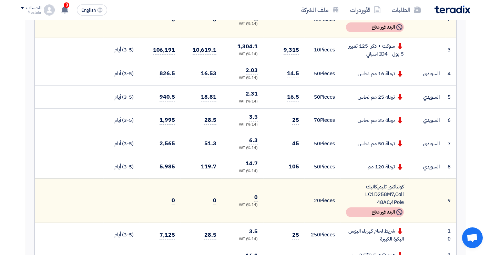
click at [296, 169] on span "105" at bounding box center [294, 166] width 10 height 9
click at [297, 145] on span "45" at bounding box center [295, 143] width 7 height 9
drag, startPoint x: 297, startPoint y: 145, endPoint x: 301, endPoint y: 157, distance: 13.2
click at [297, 145] on span "45" at bounding box center [295, 143] width 7 height 9
click at [300, 147] on td "45" at bounding box center [283, 143] width 41 height 23
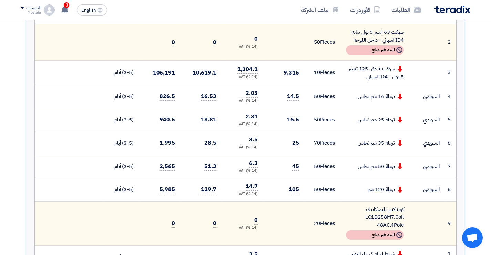
scroll to position [241, 0]
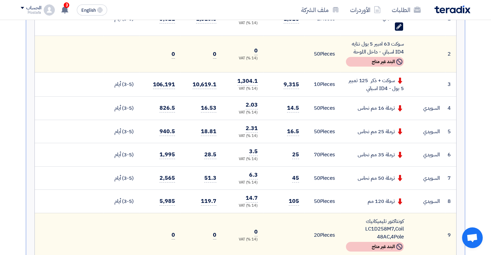
click at [298, 136] on td "16.5" at bounding box center [283, 131] width 41 height 23
click at [304, 138] on td "16.5" at bounding box center [283, 131] width 41 height 23
click at [293, 135] on span "16.5" at bounding box center [293, 131] width 12 height 9
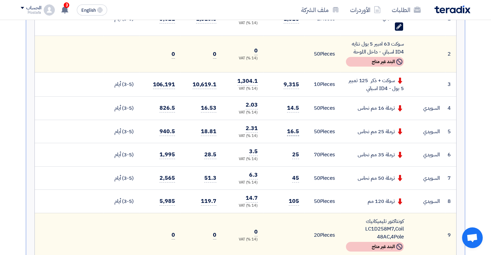
click at [293, 135] on span "16.5" at bounding box center [293, 131] width 12 height 9
click at [301, 139] on td "16.5" at bounding box center [283, 131] width 41 height 23
click at [299, 137] on td "16.5" at bounding box center [283, 131] width 41 height 23
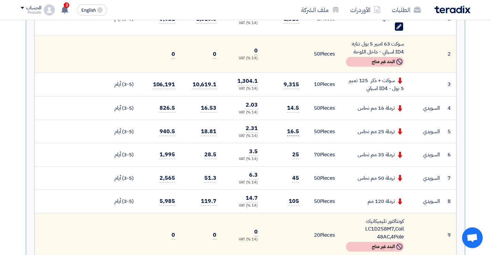
click at [295, 134] on span "16.5" at bounding box center [293, 131] width 12 height 9
click at [299, 139] on td "16.5" at bounding box center [283, 131] width 41 height 23
click at [295, 133] on span "16.5" at bounding box center [293, 131] width 12 height 9
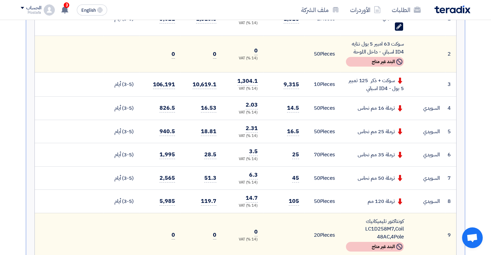
click at [299, 141] on td "16.5" at bounding box center [283, 131] width 41 height 23
click at [295, 135] on span "16.5" at bounding box center [293, 131] width 12 height 9
click at [296, 136] on td "16.5" at bounding box center [283, 131] width 41 height 23
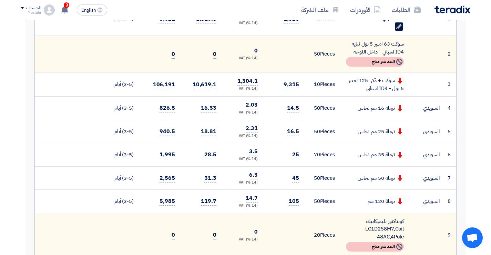
click at [296, 136] on td "16.5" at bounding box center [283, 131] width 41 height 23
click at [297, 134] on span "16.5" at bounding box center [293, 131] width 12 height 9
click at [296, 134] on span "16.5" at bounding box center [293, 131] width 12 height 9
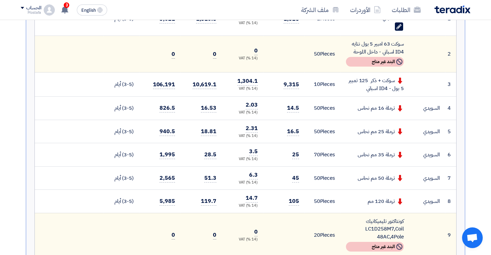
drag, startPoint x: 296, startPoint y: 134, endPoint x: 296, endPoint y: 140, distance: 6.5
click at [296, 134] on span "16.5" at bounding box center [293, 131] width 12 height 9
click at [299, 142] on td "16.5" at bounding box center [283, 131] width 41 height 23
click at [298, 156] on span "25" at bounding box center [295, 154] width 7 height 9
drag, startPoint x: 298, startPoint y: 156, endPoint x: 298, endPoint y: 174, distance: 17.9
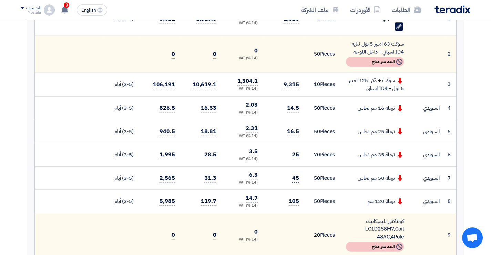
click at [298, 157] on span "25" at bounding box center [295, 154] width 7 height 9
click at [302, 162] on td "25" at bounding box center [283, 154] width 41 height 23
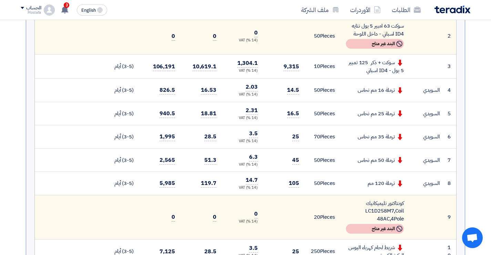
scroll to position [276, 0]
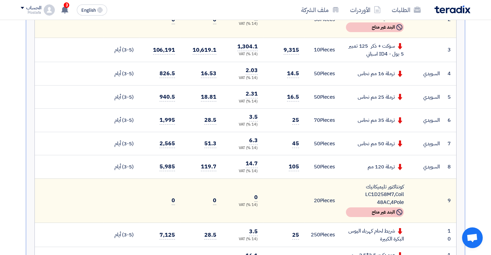
click at [301, 149] on td "45" at bounding box center [283, 143] width 41 height 23
click at [298, 146] on span "45" at bounding box center [295, 143] width 7 height 9
click at [301, 153] on td "45" at bounding box center [283, 143] width 41 height 23
click at [295, 145] on span "45" at bounding box center [295, 143] width 7 height 9
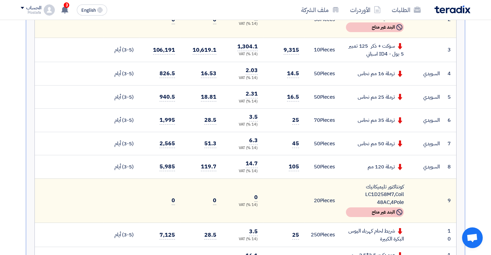
drag, startPoint x: 295, startPoint y: 145, endPoint x: 295, endPoint y: 151, distance: 6.2
click at [295, 145] on span "45" at bounding box center [295, 143] width 7 height 9
click at [296, 146] on span "45" at bounding box center [295, 143] width 7 height 9
click at [299, 150] on td "45" at bounding box center [283, 143] width 41 height 23
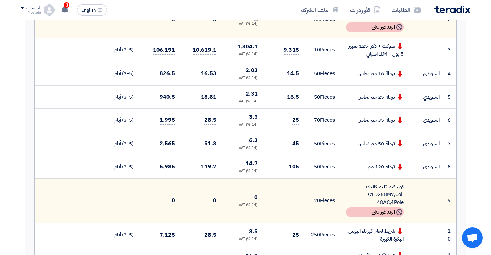
click at [299, 150] on td "45" at bounding box center [283, 143] width 41 height 23
click at [301, 146] on td "45" at bounding box center [283, 143] width 41 height 23
click at [299, 145] on td "45" at bounding box center [283, 143] width 41 height 23
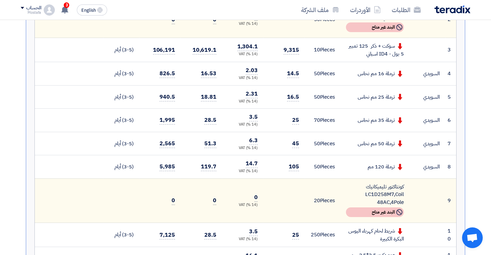
click at [302, 148] on td "45" at bounding box center [283, 143] width 41 height 23
drag, startPoint x: 302, startPoint y: 148, endPoint x: 303, endPoint y: 152, distance: 3.9
click at [302, 148] on td "45" at bounding box center [283, 143] width 41 height 23
click at [298, 145] on span "45" at bounding box center [295, 143] width 7 height 9
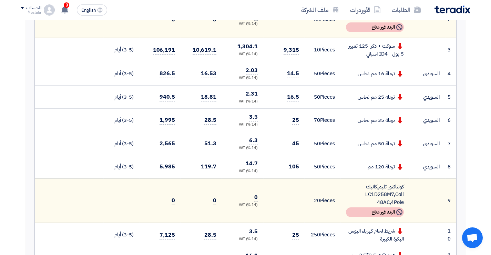
click at [303, 146] on td "45" at bounding box center [283, 143] width 41 height 23
click at [299, 149] on td "45" at bounding box center [283, 143] width 41 height 23
click at [303, 146] on td "45" at bounding box center [283, 143] width 41 height 23
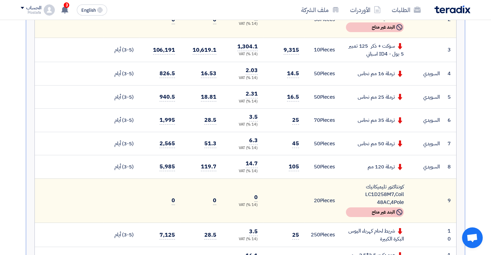
click at [305, 146] on td "50 Pieces" at bounding box center [323, 143] width 36 height 23
click at [296, 145] on span "45" at bounding box center [295, 143] width 7 height 9
drag, startPoint x: 296, startPoint y: 145, endPoint x: 297, endPoint y: 153, distance: 7.4
click at [296, 146] on span "45" at bounding box center [295, 143] width 7 height 9
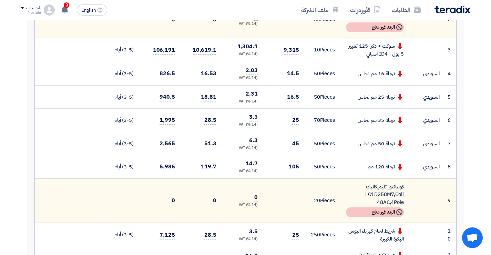
click at [294, 169] on span "105" at bounding box center [294, 166] width 10 height 9
click at [299, 165] on span "105" at bounding box center [294, 166] width 10 height 9
click at [302, 166] on td "105" at bounding box center [283, 166] width 41 height 23
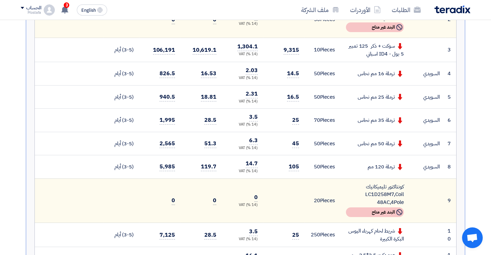
click at [302, 166] on td "105" at bounding box center [283, 166] width 41 height 23
click at [294, 167] on span "105" at bounding box center [294, 166] width 10 height 9
click at [299, 164] on td "105" at bounding box center [283, 166] width 41 height 23
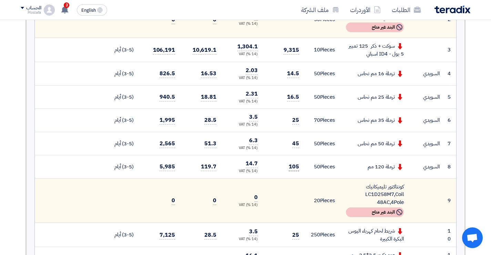
click at [298, 167] on span "105" at bounding box center [294, 166] width 10 height 9
click at [325, 166] on td "50 Pieces" at bounding box center [323, 166] width 36 height 23
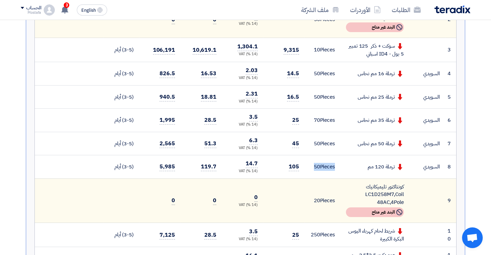
click at [338, 168] on td "50 Pieces" at bounding box center [323, 166] width 36 height 23
click at [288, 170] on td "105" at bounding box center [283, 166] width 41 height 23
click at [292, 168] on span "105" at bounding box center [294, 166] width 10 height 9
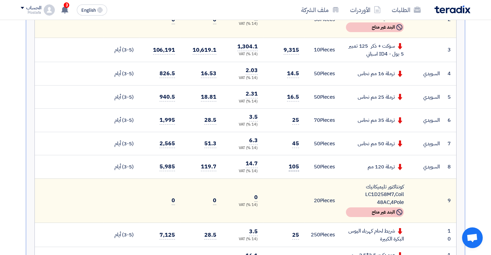
click at [292, 168] on span "105" at bounding box center [294, 166] width 10 height 9
click at [343, 167] on td "ترملة 120 مم" at bounding box center [374, 166] width 69 height 23
click at [343, 166] on td "ترملة 120 مم" at bounding box center [374, 166] width 69 height 23
click at [343, 169] on td "ترملة 120 مم" at bounding box center [374, 166] width 69 height 23
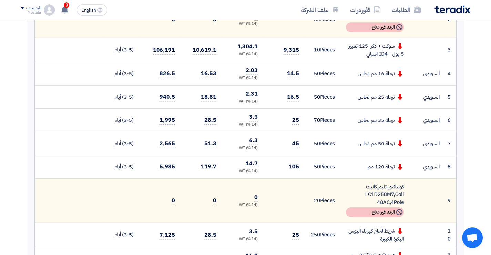
drag, startPoint x: 343, startPoint y: 169, endPoint x: 338, endPoint y: 172, distance: 5.9
click at [342, 169] on td "ترملة 120 مم" at bounding box center [374, 166] width 69 height 23
click at [342, 170] on td "ترملة 120 مم" at bounding box center [374, 166] width 69 height 23
click at [332, 173] on td "50 Pieces" at bounding box center [323, 166] width 36 height 23
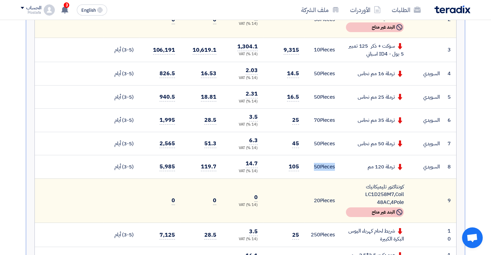
click at [333, 173] on td "50 Pieces" at bounding box center [323, 166] width 36 height 23
click at [300, 169] on td "105" at bounding box center [283, 166] width 41 height 23
click at [346, 164] on div "ترملة 120 مم" at bounding box center [375, 167] width 58 height 8
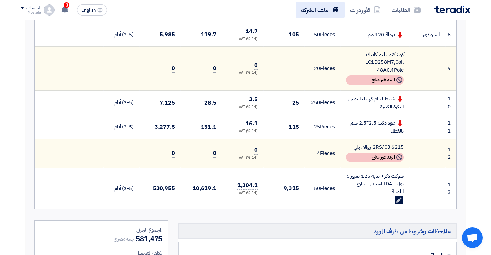
scroll to position [379, 0]
